Goal: Find specific page/section: Find specific page/section

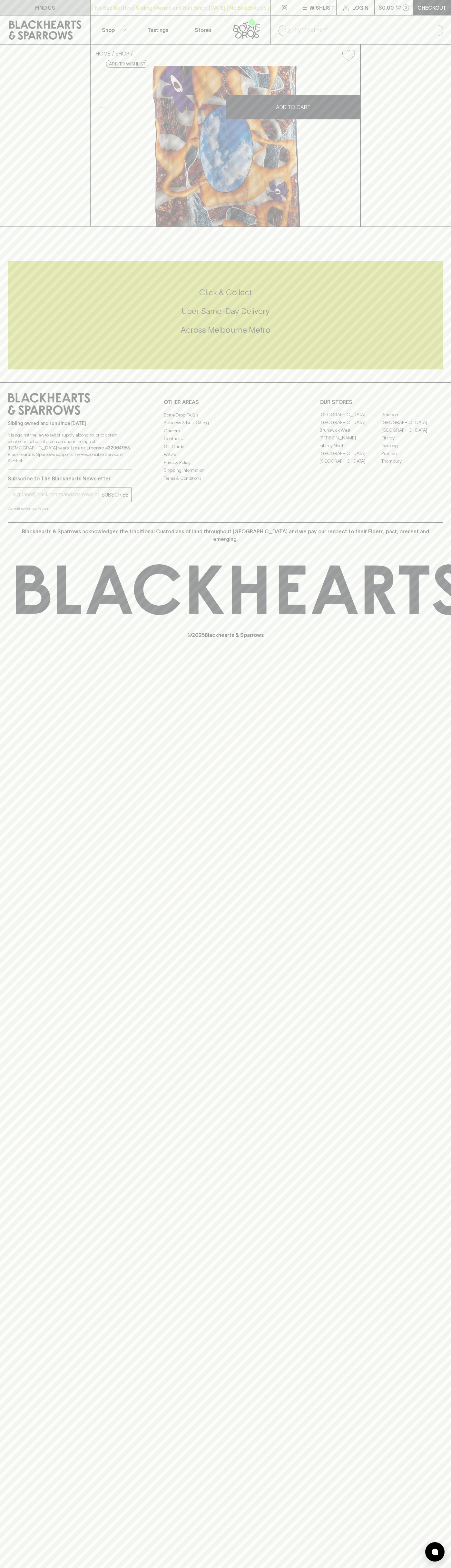
click at [73, 10] on link "FIND US" at bounding box center [45, 7] width 90 height 15
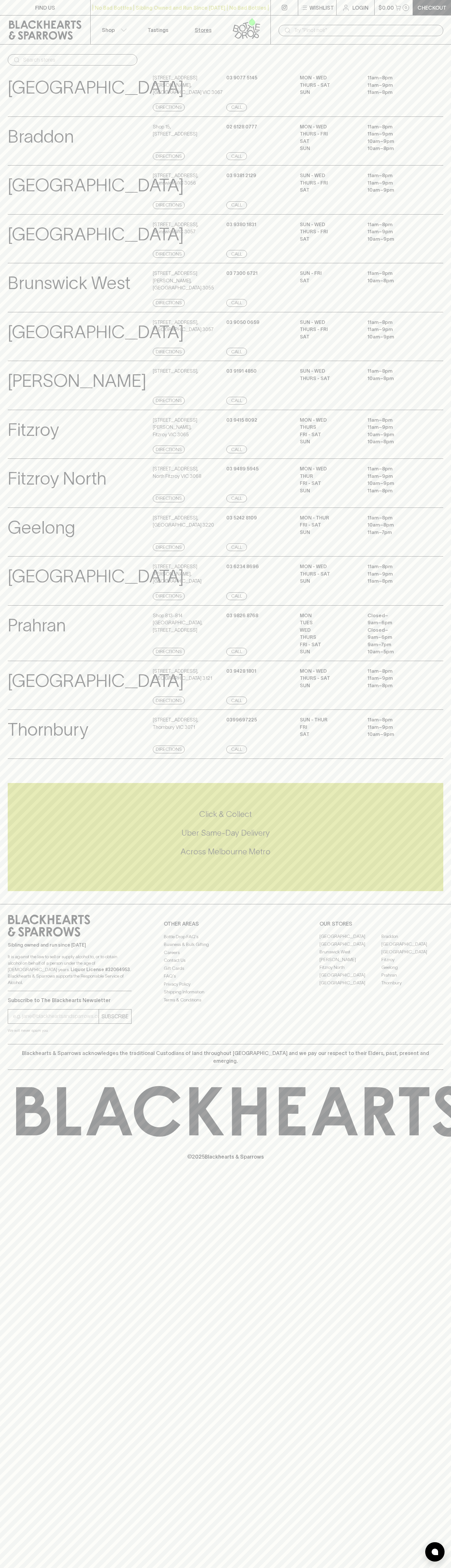
click at [439, 635] on div "Prahran View Store Details Shop [STREET_ADDRESS] Directions [PHONE_NUMBER] Call…" at bounding box center [226, 632] width 435 height 56
click at [76, 1567] on html "FIND US | No Bad Bottles | Sibling Owned and Run Since [DATE] | No Bad Bottles …" at bounding box center [226, 784] width 451 height 1568
click at [4, 801] on div "FIND US | No Bad Bottles | Sibling Owned and Run Since [DATE] | No Bad Bottles …" at bounding box center [226, 784] width 451 height 1568
